Goal: Information Seeking & Learning: Find specific fact

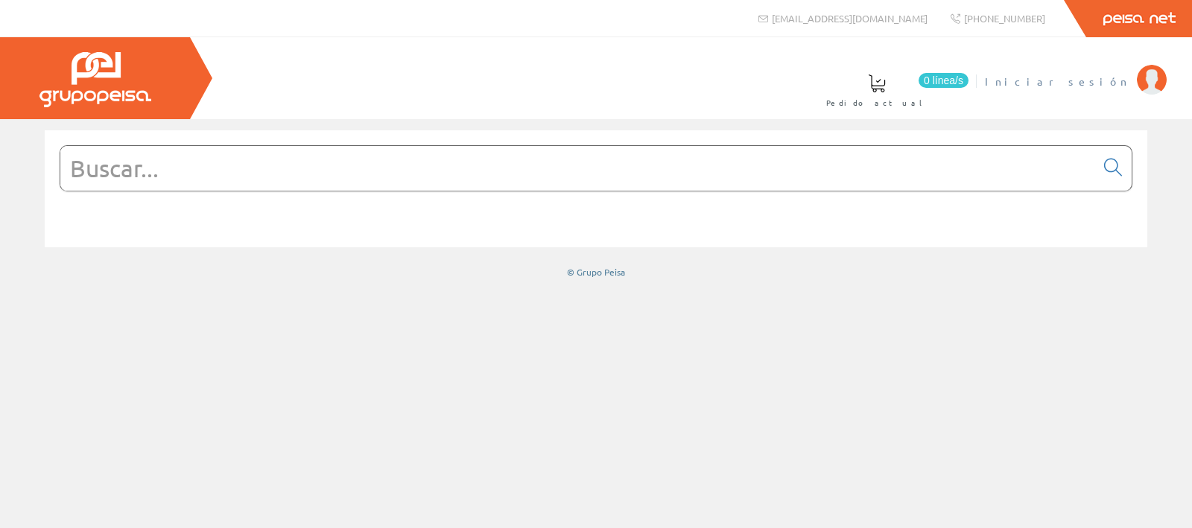
click at [1115, 80] on span "Iniciar sesión" at bounding box center [1057, 81] width 145 height 15
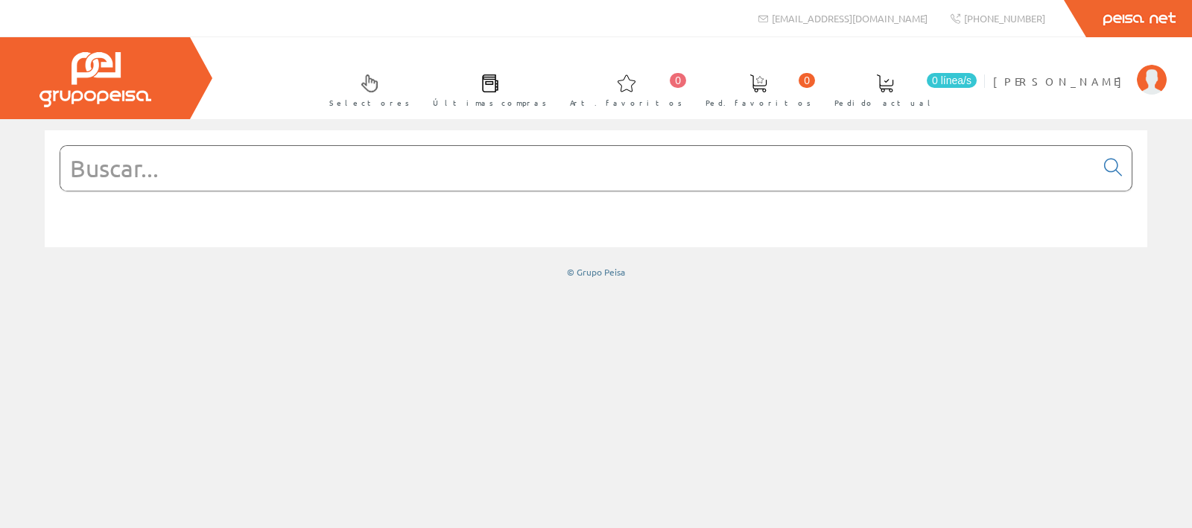
click at [465, 166] on input "text" at bounding box center [577, 168] width 1035 height 45
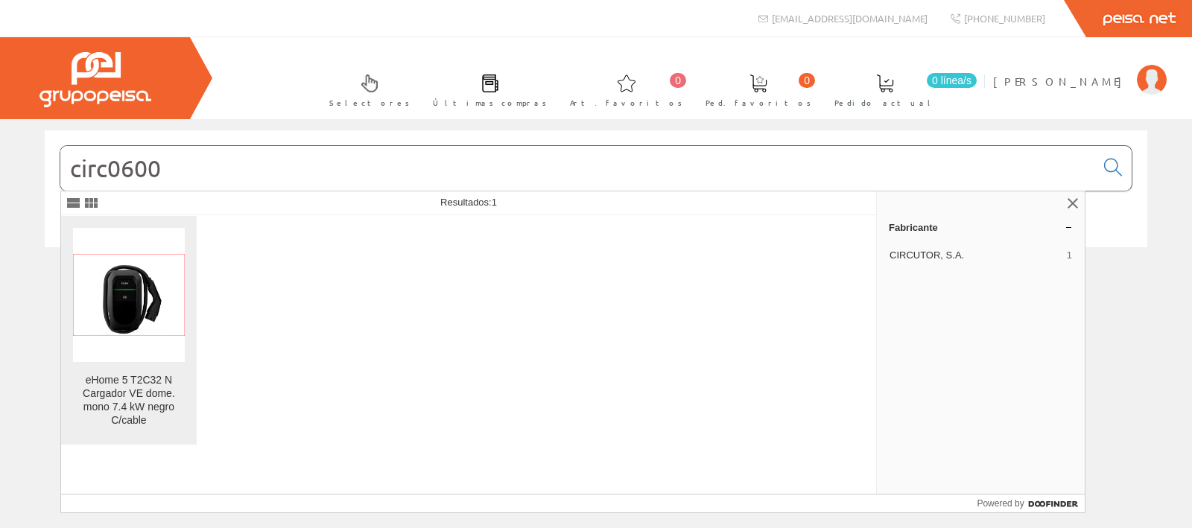
type input "circ0600"
click at [121, 313] on img at bounding box center [129, 294] width 112 height 81
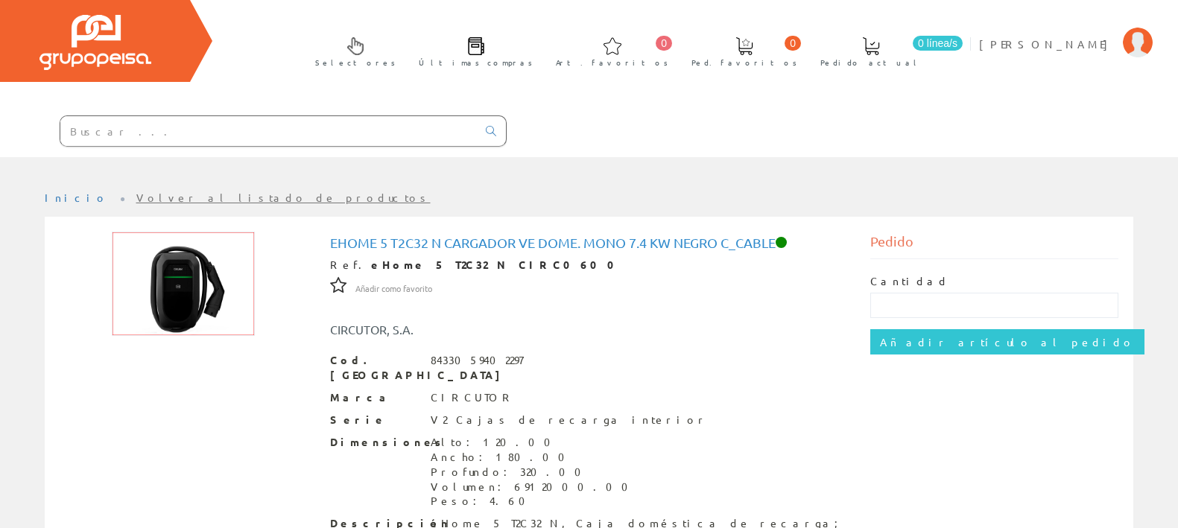
scroll to position [224, 0]
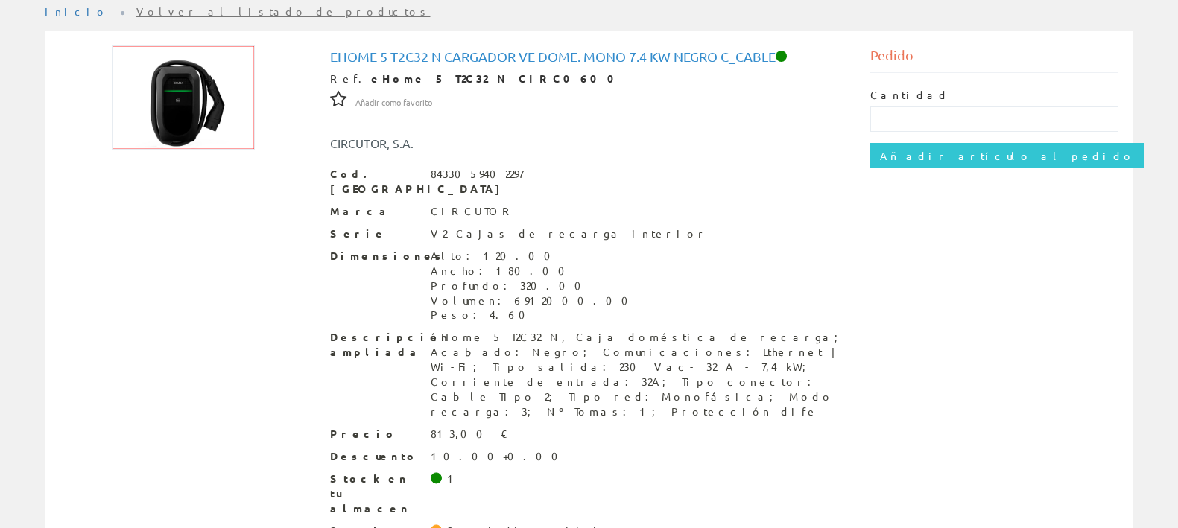
click at [560, 57] on h1 "eHome 5 T2C32 N Cargador VE dome. mono 7.4 kW negro C_cable" at bounding box center [589, 56] width 519 height 15
drag, startPoint x: 391, startPoint y: 54, endPoint x: 400, endPoint y: 57, distance: 10.4
click at [400, 57] on h1 "eHome 5 T2C32 N Cargador VE dome. mono 7.4 kW negro C_cable" at bounding box center [589, 56] width 519 height 15
drag, startPoint x: 415, startPoint y: 54, endPoint x: 484, endPoint y: 56, distance: 68.6
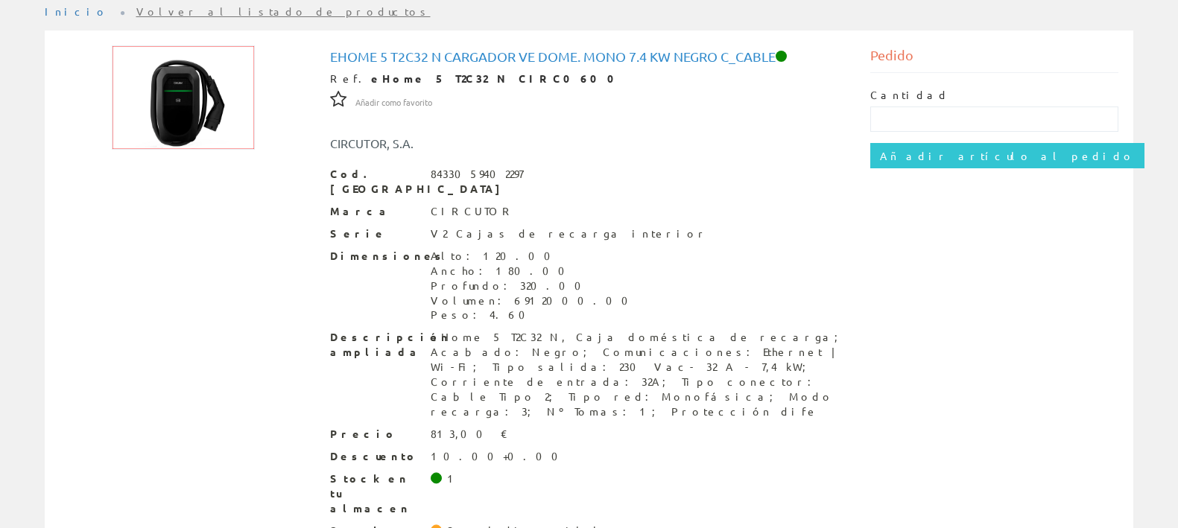
click at [423, 54] on h1 "eHome 5 T2C32 N Cargador VE dome. mono 7.4 kW negro C_cable" at bounding box center [589, 56] width 519 height 15
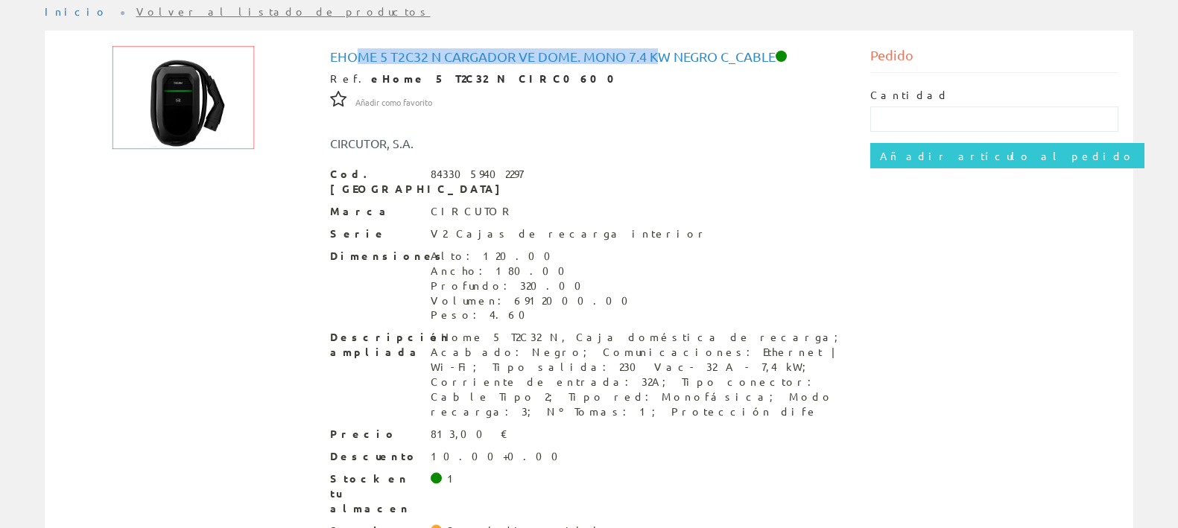
drag, startPoint x: 362, startPoint y: 55, endPoint x: 666, endPoint y: 61, distance: 303.4
click at [666, 61] on h1 "eHome 5 T2C32 N Cargador VE dome. mono 7.4 kW negro C_cable" at bounding box center [589, 56] width 519 height 15
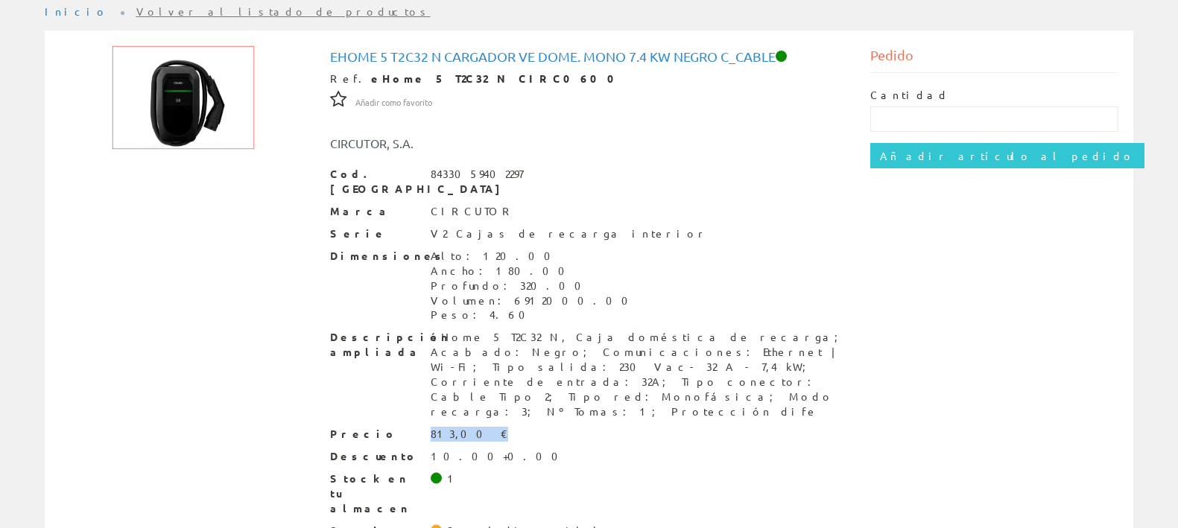
drag, startPoint x: 431, startPoint y: 373, endPoint x: 479, endPoint y: 373, distance: 48.4
click at [479, 427] on div "Precio 813,00 €" at bounding box center [589, 434] width 519 height 15
drag, startPoint x: 423, startPoint y: 398, endPoint x: 502, endPoint y: 396, distance: 79.0
click at [502, 449] on div "Descuento 10.00+0.00" at bounding box center [589, 456] width 519 height 15
click at [504, 449] on div "Descuento 10.00+0.00" at bounding box center [589, 456] width 519 height 15
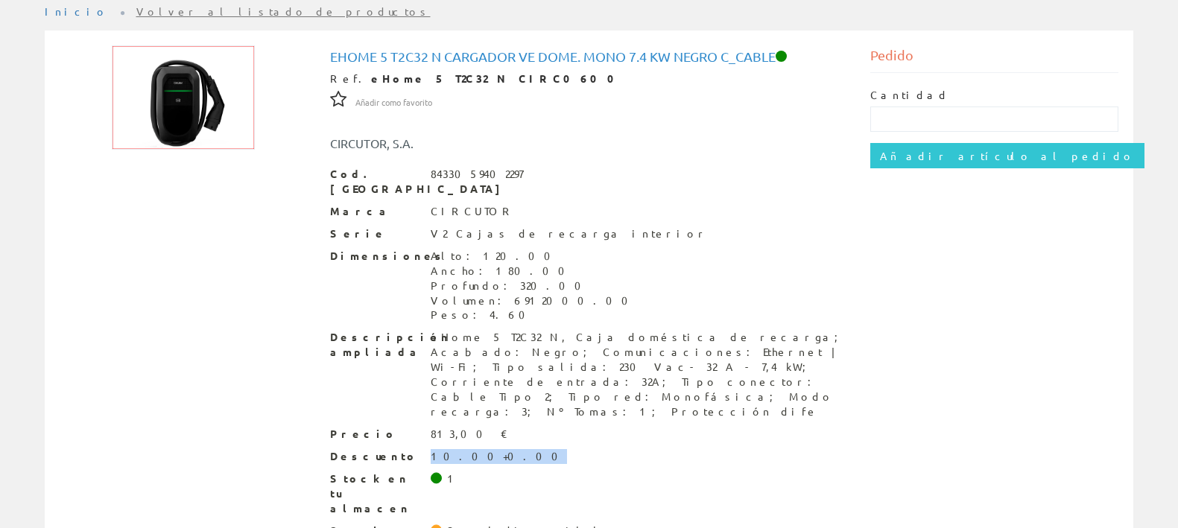
drag, startPoint x: 487, startPoint y: 393, endPoint x: 423, endPoint y: 395, distance: 64.9
click at [423, 449] on div "Descuento 10.00+0.00" at bounding box center [589, 456] width 519 height 15
click at [424, 427] on div "Precio 813,00 €" at bounding box center [589, 434] width 519 height 15
drag, startPoint x: 429, startPoint y: 373, endPoint x: 490, endPoint y: 380, distance: 61.5
click at [490, 427] on div "Precio 813,00 €" at bounding box center [589, 434] width 519 height 15
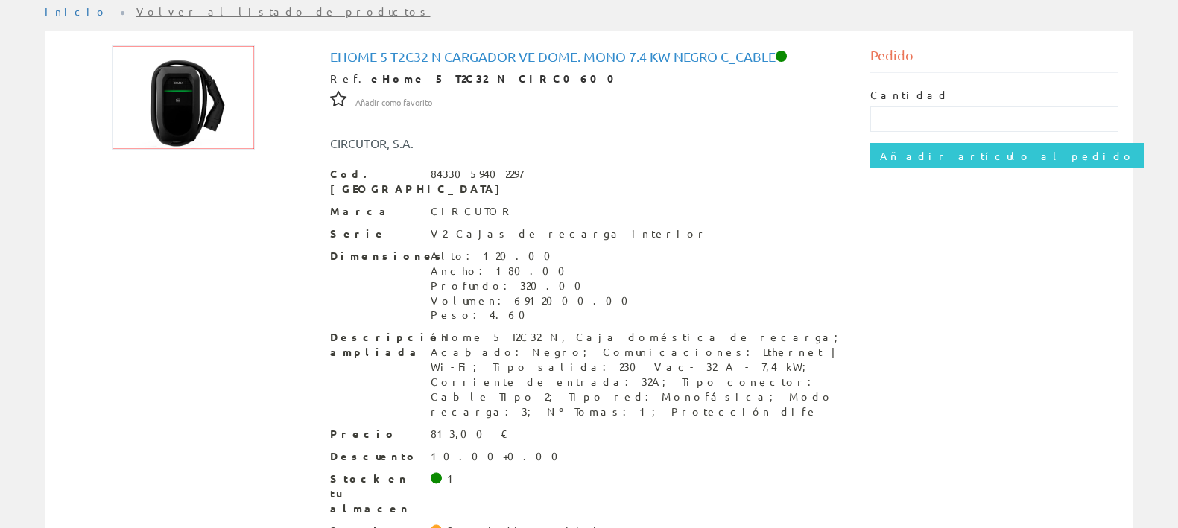
click at [620, 330] on div "eHome 5 T2C32 N, Caja doméstica de recarga; Acabado: Negro; Comunicaciones: Eth…" at bounding box center [640, 374] width 418 height 89
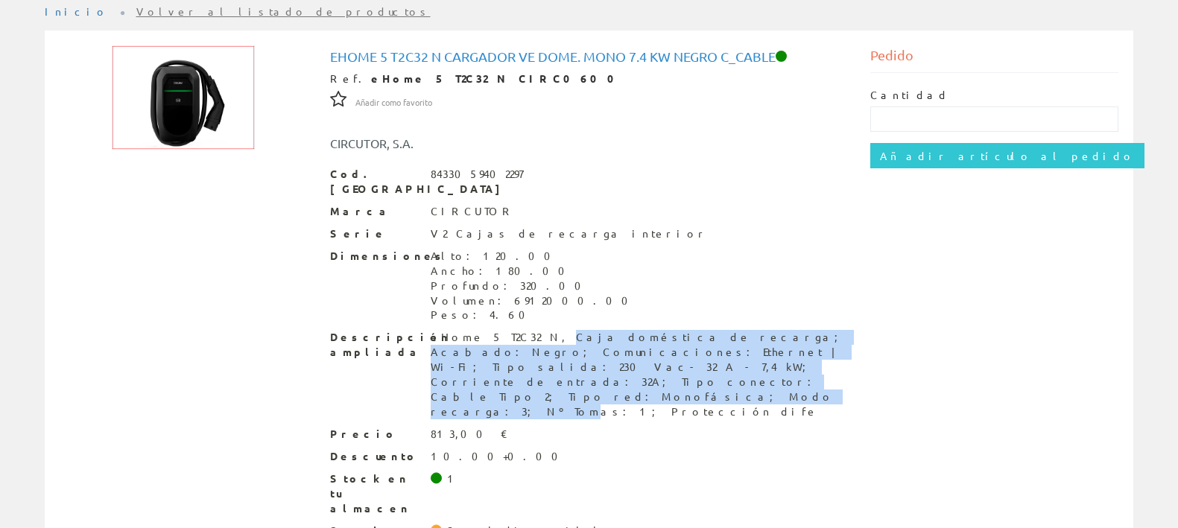
drag, startPoint x: 619, startPoint y: 351, endPoint x: 493, endPoint y: 330, distance: 128.4
click at [493, 330] on div "eHome 5 T2C32 N, Caja doméstica de recarga; Acabado: Negro; Comunicaciones: Eth…" at bounding box center [640, 374] width 418 height 89
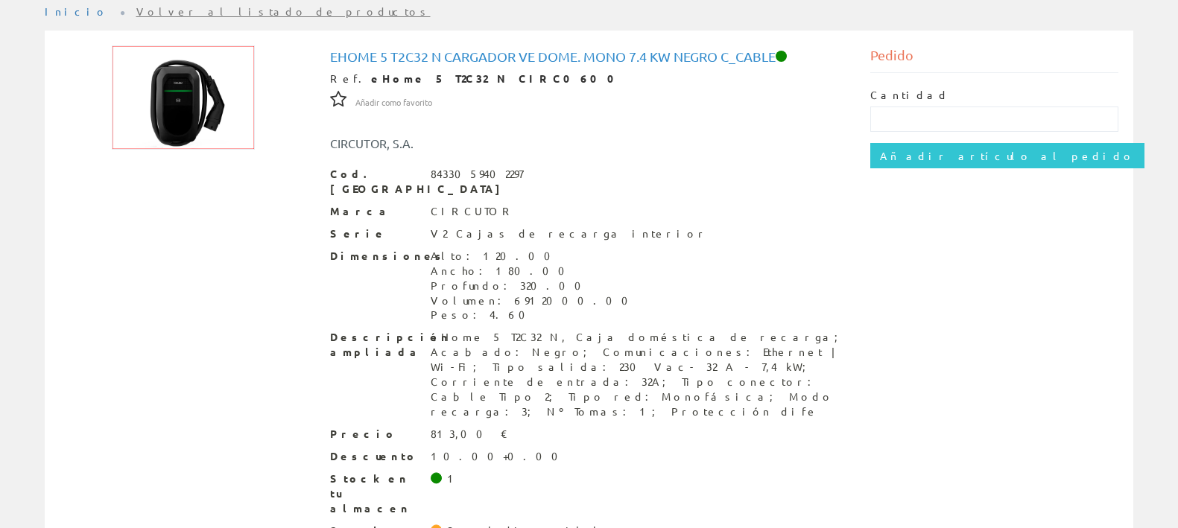
drag, startPoint x: 420, startPoint y: 319, endPoint x: 434, endPoint y: 326, distance: 16.0
click at [431, 330] on div "eHome 5 T2C32 N, Caja doméstica de recarga; Acabado: Negro; Comunicaciones: Eth…" at bounding box center [640, 374] width 418 height 89
drag, startPoint x: 678, startPoint y: 350, endPoint x: 659, endPoint y: 348, distance: 19.5
click at [660, 348] on div "eHome 5 T2C32 N, Caja doméstica de recarga; Acabado: Negro; Comunicaciones: Eth…" at bounding box center [640, 374] width 418 height 89
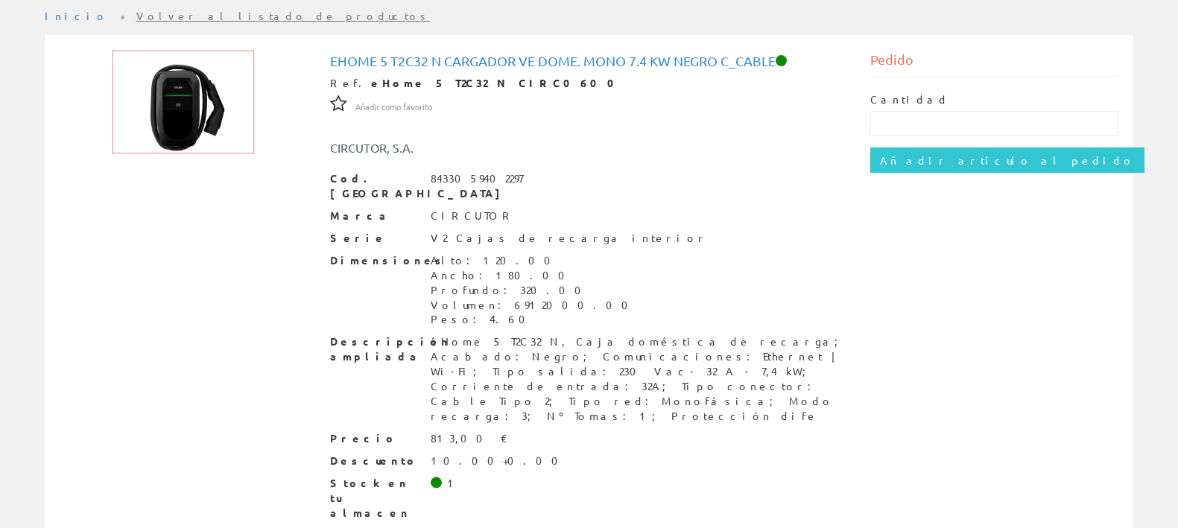
scroll to position [224, 0]
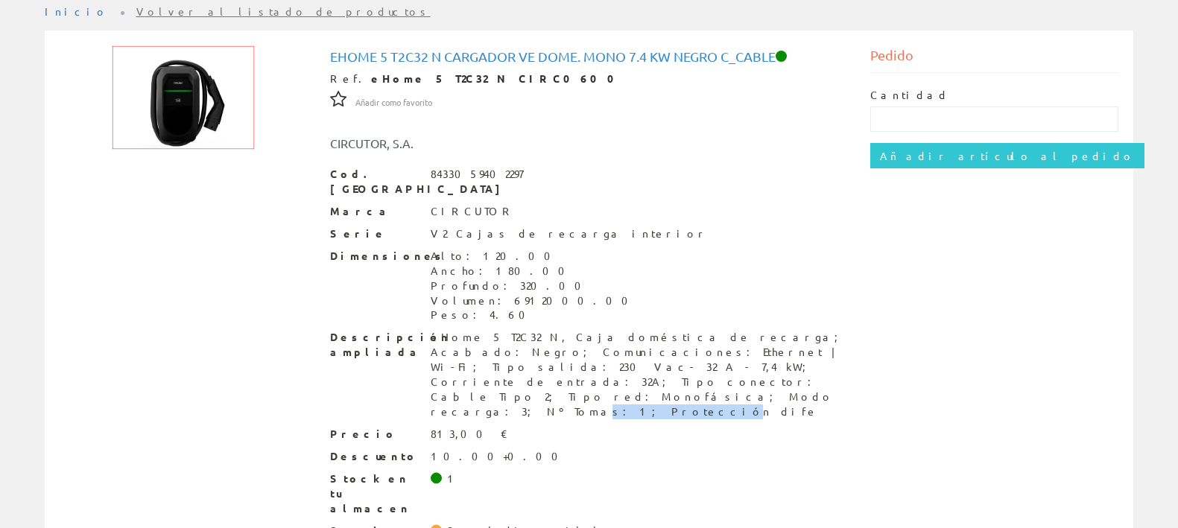
drag, startPoint x: 691, startPoint y: 353, endPoint x: 627, endPoint y: 347, distance: 64.4
click at [627, 347] on div "eHome 5 T2C32 N, Caja doméstica de recarga; Acabado: Negro; Comunicaciones: Eth…" at bounding box center [640, 374] width 418 height 89
click at [602, 335] on div "eHome 5 T2C32 N, Caja doméstica de recarga; Acabado: Negro; Comunicaciones: Eth…" at bounding box center [640, 374] width 418 height 89
drag, startPoint x: 464, startPoint y: 353, endPoint x: 528, endPoint y: 355, distance: 64.9
click at [525, 355] on div "eHome 5 T2C32 N, Caja doméstica de recarga; Acabado: Negro; Comunicaciones: Eth…" at bounding box center [640, 374] width 418 height 89
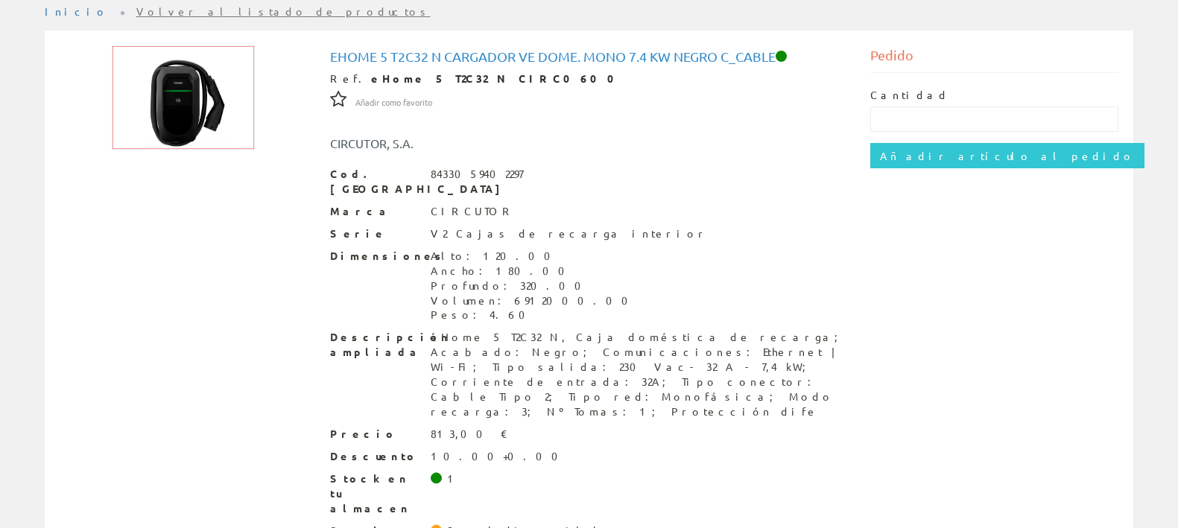
click at [560, 355] on div "eHome 5 T2C32 N, Caja doméstica de recarga; Acabado: Negro; Comunicaciones: Eth…" at bounding box center [640, 374] width 418 height 89
drag, startPoint x: 666, startPoint y: 350, endPoint x: 651, endPoint y: 353, distance: 15.9
click at [651, 353] on div "eHome 5 T2C32 N, Caja doméstica de recarga; Acabado: Negro; Comunicaciones: Eth…" at bounding box center [640, 374] width 418 height 89
drag, startPoint x: 630, startPoint y: 351, endPoint x: 578, endPoint y: 358, distance: 52.6
click at [578, 358] on div "eHome 5 T2C32 N, Caja doméstica de recarga; Acabado: Negro; Comunicaciones: Eth…" at bounding box center [640, 374] width 418 height 89
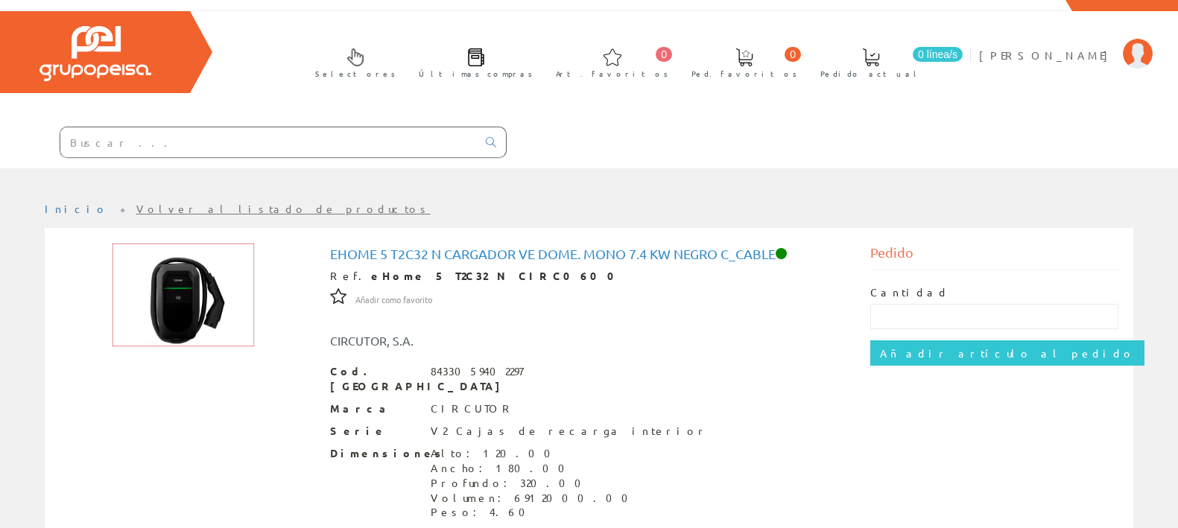
scroll to position [0, 0]
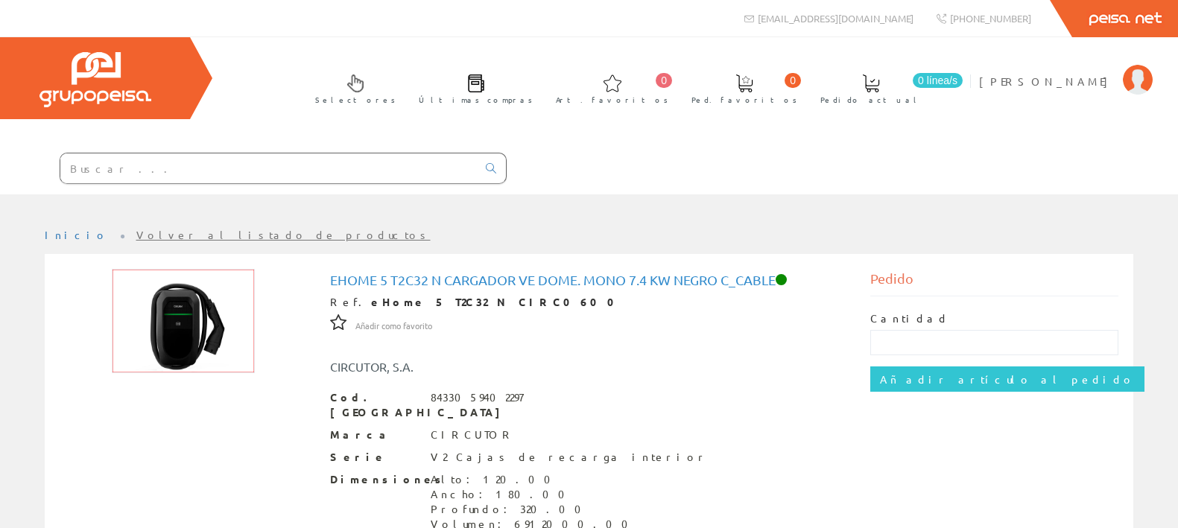
click at [551, 274] on h1 "eHome 5 T2C32 N Cargador VE dome. mono 7.4 kW negro C_cable" at bounding box center [589, 280] width 519 height 15
click at [167, 358] on img at bounding box center [183, 321] width 143 height 104
click at [176, 233] on link "Volver al listado de productos" at bounding box center [283, 234] width 294 height 13
